Goal: Transaction & Acquisition: Purchase product/service

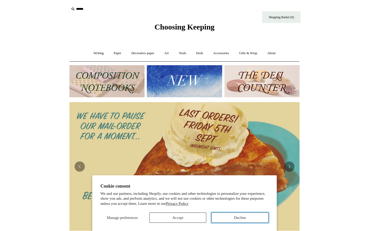
click at [242, 214] on button "Decline" at bounding box center [240, 217] width 57 height 10
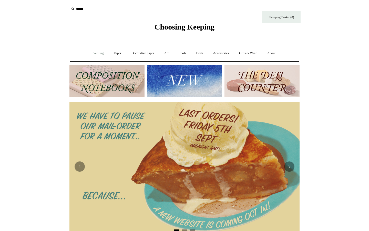
click at [94, 55] on link "Writing +" at bounding box center [98, 53] width 19 height 14
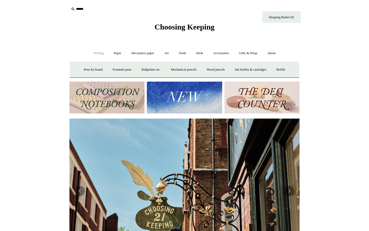
scroll to position [87, 0]
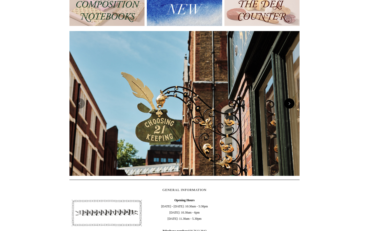
click at [290, 106] on button "Next" at bounding box center [289, 103] width 10 height 10
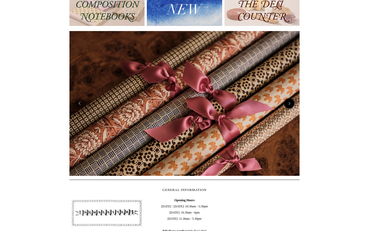
click at [290, 106] on button "Next" at bounding box center [289, 103] width 10 height 10
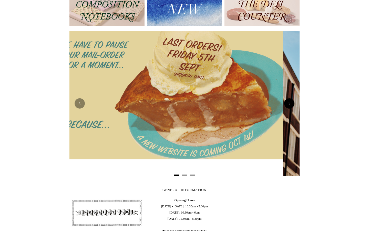
click at [290, 106] on button "Next" at bounding box center [289, 103] width 10 height 10
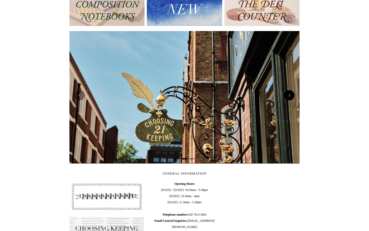
click at [290, 106] on img at bounding box center [185, 103] width 230 height 145
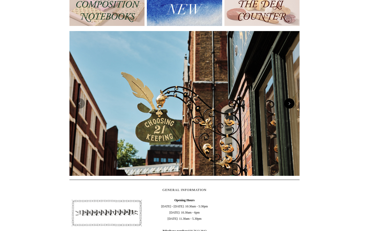
click at [290, 106] on button "Next" at bounding box center [289, 103] width 10 height 10
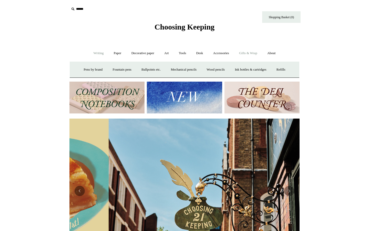
scroll to position [0, 230]
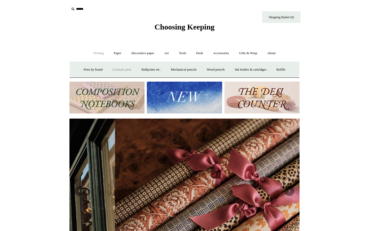
click at [112, 70] on link "Fountain pens +" at bounding box center [122, 70] width 28 height 14
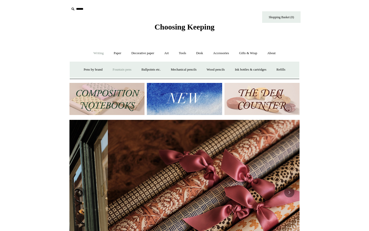
scroll to position [0, 461]
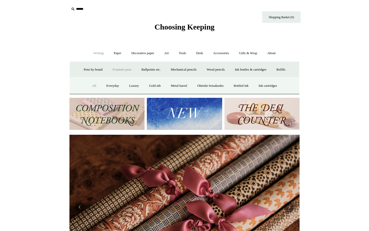
click at [87, 86] on link "All" at bounding box center [94, 86] width 14 height 14
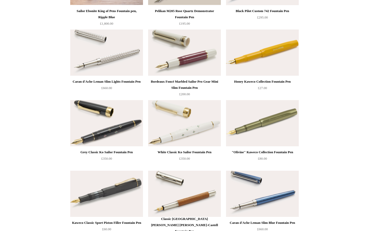
scroll to position [2154, 0]
